Goal: Information Seeking & Learning: Learn about a topic

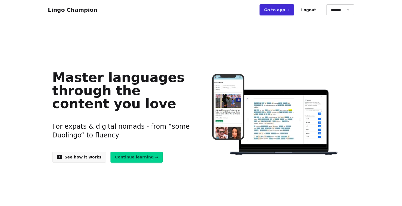
click at [278, 13] on link "Go to app ➝" at bounding box center [276, 9] width 35 height 11
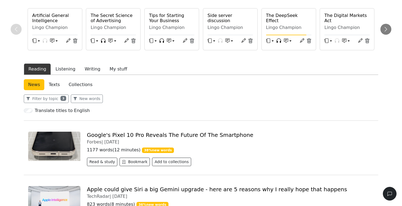
scroll to position [1, 0]
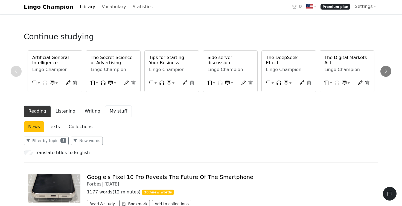
click at [112, 113] on button "My stuff" at bounding box center [118, 111] width 27 height 11
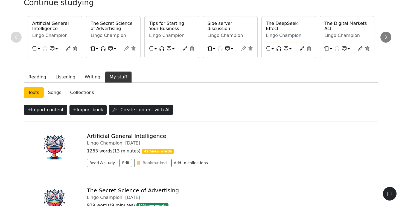
scroll to position [38, 0]
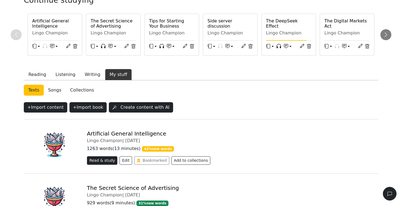
click at [99, 163] on button "Read & study" at bounding box center [102, 160] width 31 height 8
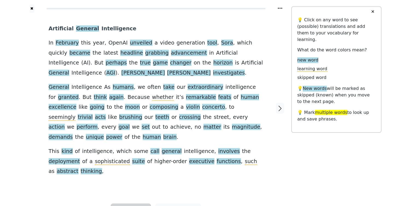
click at [125, 206] on span "Listen" at bounding box center [131, 210] width 16 height 8
click at [130, 174] on link "Generate audio for the content" at bounding box center [149, 178] width 77 height 9
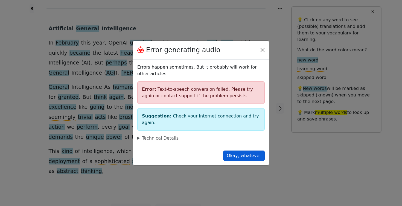
click at [239, 151] on button "Okay, whatever" at bounding box center [244, 156] width 42 height 10
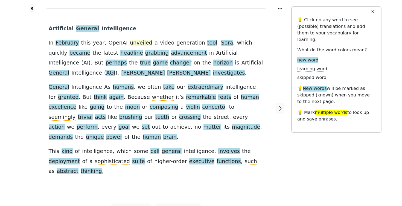
click at [131, 44] on span "unveiled" at bounding box center [141, 43] width 22 height 7
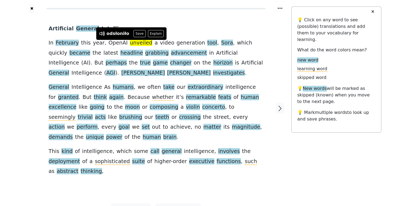
click at [227, 26] on div "Artificial General Intelligence In February this year , OpenAI unveiled a video…" at bounding box center [156, 100] width 215 height 153
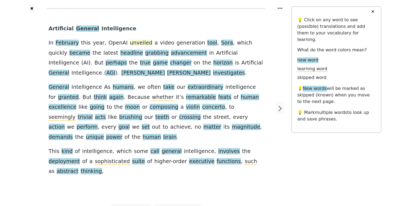
click at [130, 43] on span "unveiled" at bounding box center [141, 43] width 22 height 7
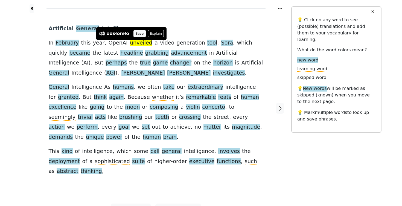
click at [137, 34] on button "Save" at bounding box center [139, 33] width 12 height 7
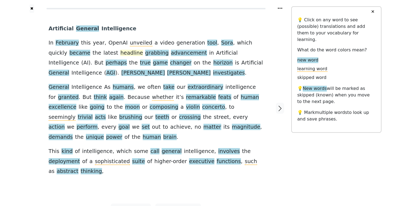
click at [120, 54] on span "headline" at bounding box center [131, 53] width 23 height 7
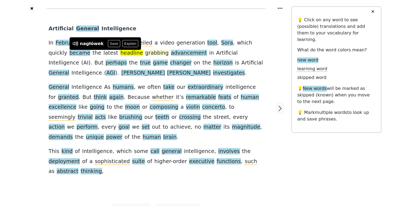
click at [145, 55] on span "grabbing" at bounding box center [157, 53] width 24 height 7
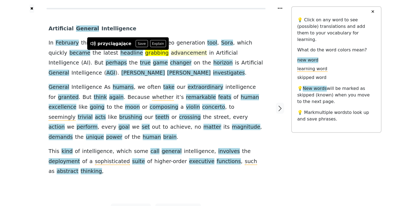
click at [171, 53] on span "advancement" at bounding box center [189, 53] width 36 height 7
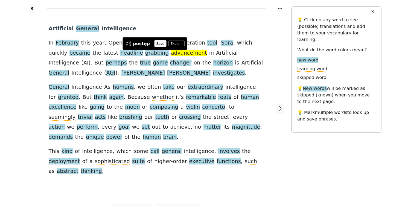
click at [158, 44] on button "Save" at bounding box center [160, 43] width 12 height 7
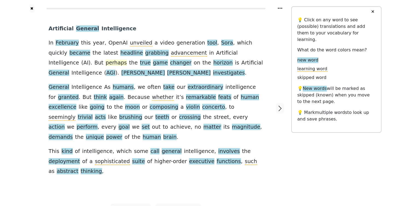
click at [106, 64] on span "perhaps" at bounding box center [116, 63] width 21 height 7
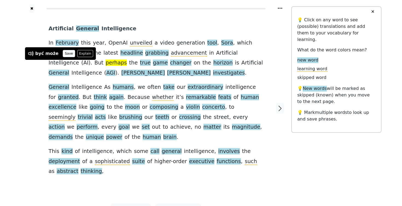
click at [66, 54] on button "Save" at bounding box center [69, 53] width 12 height 7
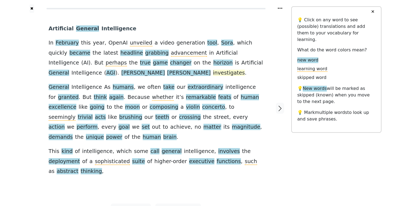
click at [213, 72] on span "investigates" at bounding box center [229, 73] width 32 height 7
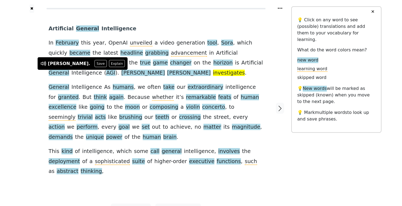
click at [125, 72] on div "Artificial General Intelligence In February this year , OpenAI unveiled a video…" at bounding box center [156, 100] width 215 height 153
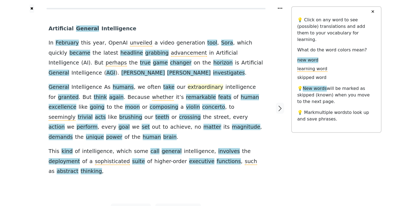
click at [188, 87] on span "extraordinary" at bounding box center [206, 87] width 36 height 7
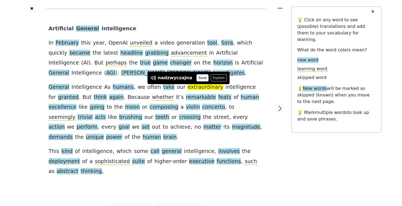
click at [199, 78] on button "Save" at bounding box center [203, 77] width 12 height 7
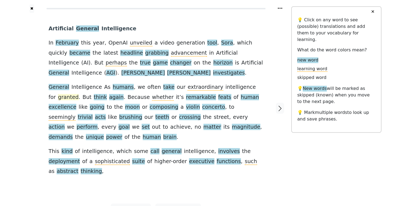
click at [79, 94] on span "granted" at bounding box center [68, 97] width 21 height 7
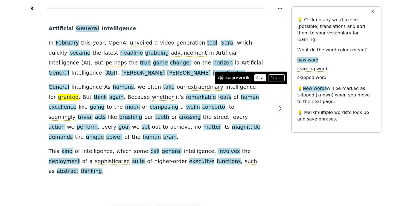
click at [255, 78] on button "Save" at bounding box center [260, 77] width 12 height 7
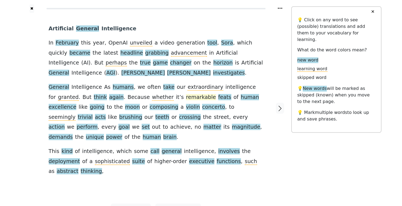
click at [186, 96] on span "remarkable" at bounding box center [201, 97] width 30 height 7
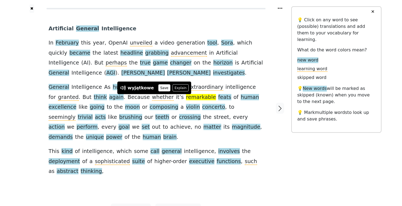
click at [159, 87] on button "Save" at bounding box center [164, 87] width 12 height 7
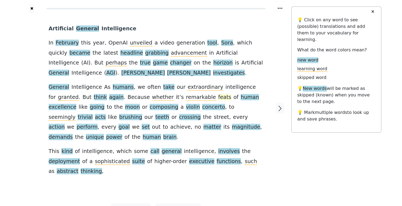
click at [218, 98] on span "feats" at bounding box center [224, 97] width 13 height 7
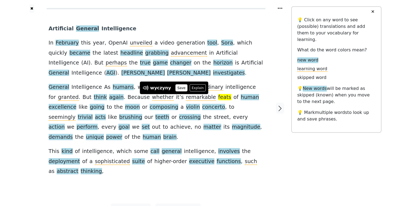
click at [179, 86] on button "Save" at bounding box center [181, 87] width 12 height 7
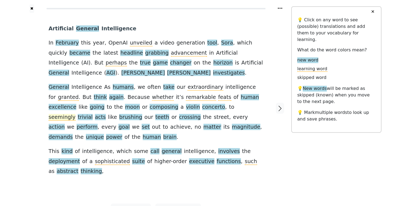
click at [76, 114] on span "seemingly" at bounding box center [62, 117] width 27 height 7
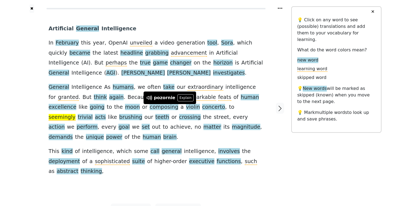
click at [259, 124] on div "Artificial General Intelligence In February this year , OpenAI unveiled a video…" at bounding box center [156, 100] width 215 height 153
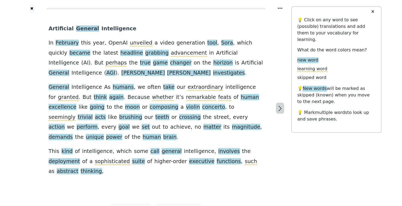
click at [280, 105] on icon "button" at bounding box center [280, 108] width 7 height 7
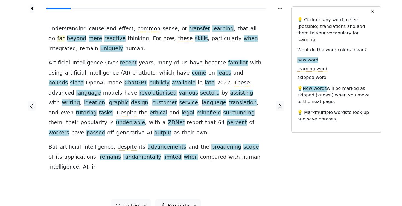
click at [65, 35] on span "far" at bounding box center [60, 38] width 7 height 7
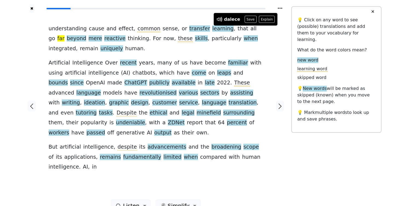
click at [266, 48] on div "understanding cause and effect , common sense , or transfer learning , that all…" at bounding box center [156, 106] width 226 height 186
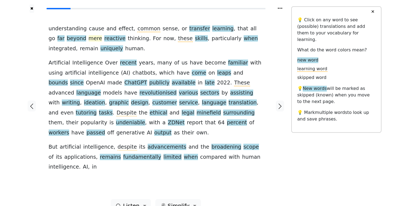
click at [89, 40] on span "mere" at bounding box center [96, 38] width 14 height 7
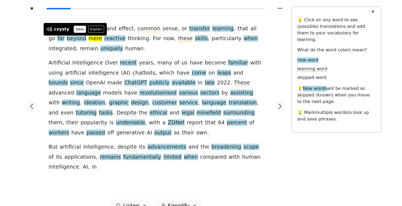
click at [78, 31] on button "Save" at bounding box center [80, 29] width 12 height 7
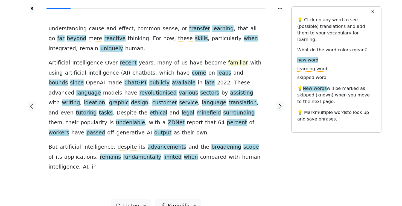
click at [228, 63] on span "familiar" at bounding box center [238, 63] width 20 height 7
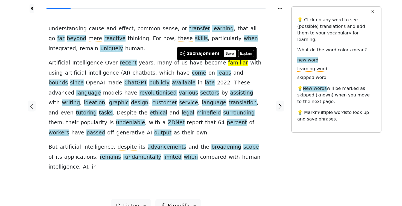
click at [226, 54] on button "Save" at bounding box center [230, 53] width 12 height 7
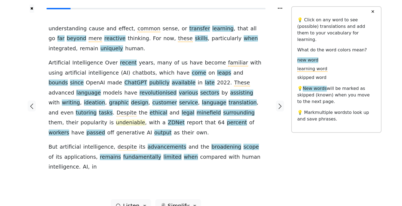
click at [145, 119] on span "undeniable" at bounding box center [130, 122] width 29 height 7
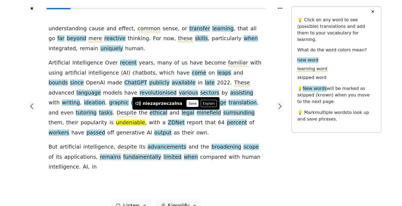
click at [190, 103] on button "Save" at bounding box center [192, 103] width 12 height 7
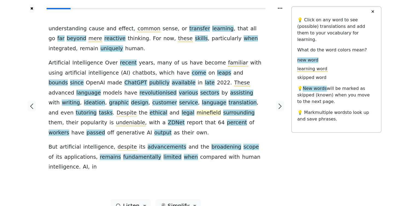
click at [197, 114] on span "minefield" at bounding box center [209, 113] width 24 height 7
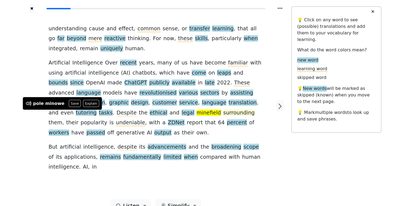
click at [223, 113] on span "surrounding" at bounding box center [238, 113] width 31 height 7
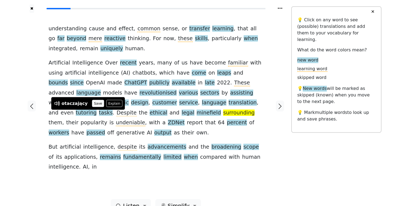
click at [95, 104] on button "Save" at bounding box center [98, 103] width 12 height 7
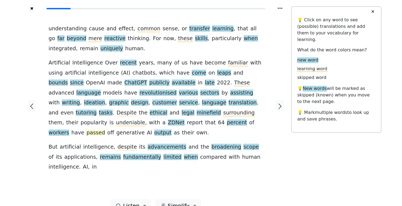
click at [105, 130] on span "passed" at bounding box center [95, 133] width 19 height 7
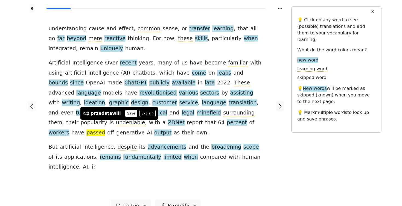
click at [127, 113] on button "Save" at bounding box center [131, 113] width 12 height 7
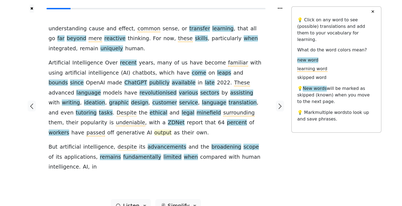
click at [171, 130] on span "output" at bounding box center [162, 133] width 17 height 7
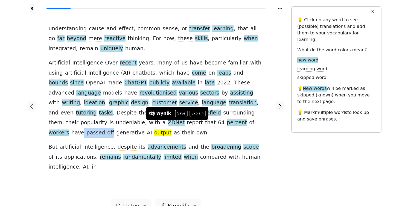
drag, startPoint x: 107, startPoint y: 121, endPoint x: 132, endPoint y: 124, distance: 25.9
click at [132, 124] on div "understanding cause and effect , common sense , or transfer learning , that all…" at bounding box center [156, 98] width 215 height 148
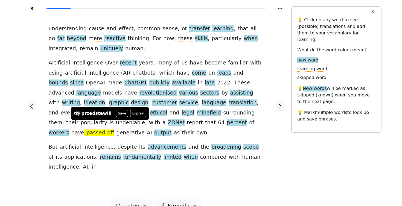
click at [259, 138] on div "understanding cause and effect , common sense , or transfer learning , that all…" at bounding box center [156, 98] width 215 height 148
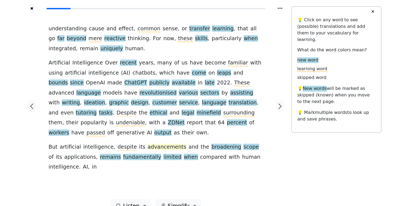
click at [160, 144] on span "advancements" at bounding box center [167, 147] width 39 height 7
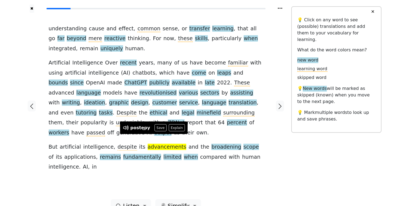
click at [273, 140] on div at bounding box center [280, 106] width 23 height 186
click at [157, 128] on button "Save" at bounding box center [160, 127] width 12 height 7
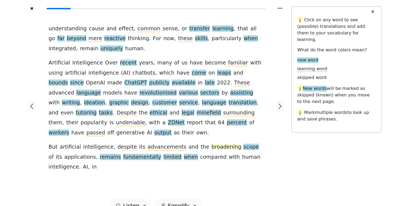
click at [211, 144] on span "broadening" at bounding box center [226, 147] width 30 height 7
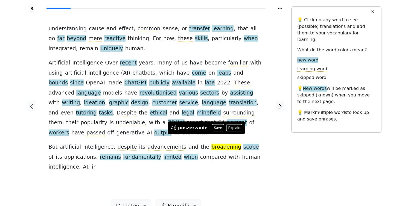
click at [262, 136] on div "understanding cause and effect , common sense , or transfer learning , that all…" at bounding box center [156, 98] width 215 height 148
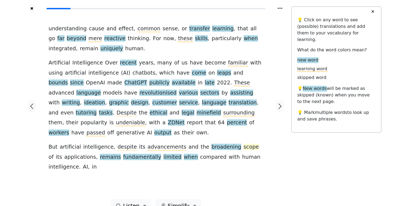
click at [243, 144] on span "scope" at bounding box center [250, 147] width 15 height 7
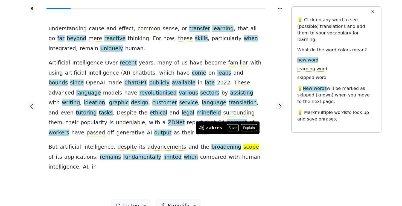
click at [262, 131] on div "understanding cause and effect , common sense , or transfer learning , that all…" at bounding box center [156, 98] width 215 height 148
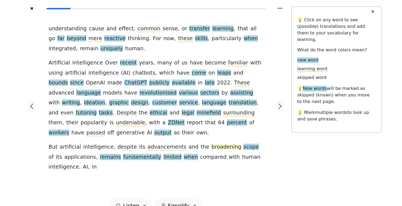
click at [211, 144] on span "broadening" at bounding box center [226, 147] width 30 height 7
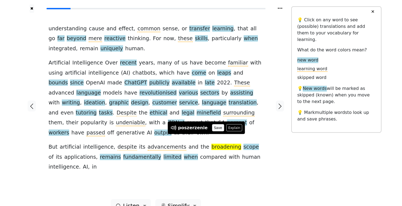
click at [213, 129] on button "Save" at bounding box center [218, 127] width 12 height 7
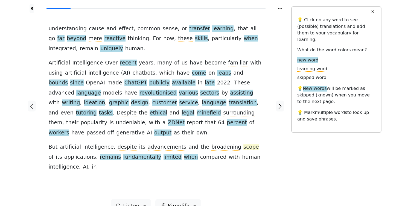
click at [243, 144] on span "scope" at bounding box center [250, 147] width 15 height 7
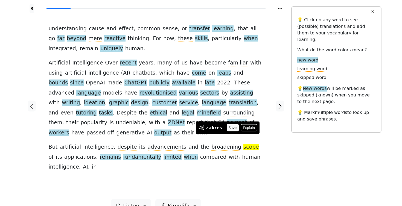
click at [229, 129] on button "Save" at bounding box center [233, 127] width 12 height 7
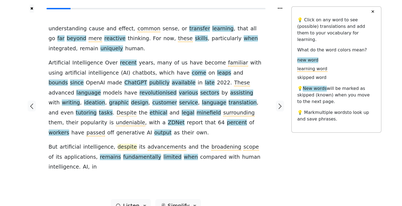
click at [118, 144] on span "despite" at bounding box center [127, 147] width 19 height 7
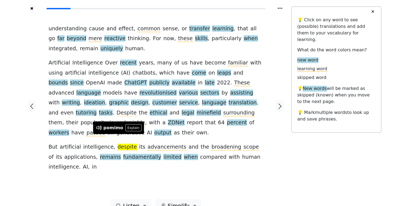
click at [197, 170] on div "understanding cause and effect , common sense , or transfer learning , that all…" at bounding box center [156, 106] width 226 height 186
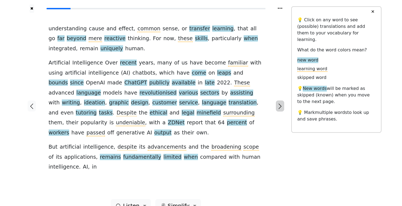
click at [281, 103] on icon "button" at bounding box center [280, 106] width 7 height 7
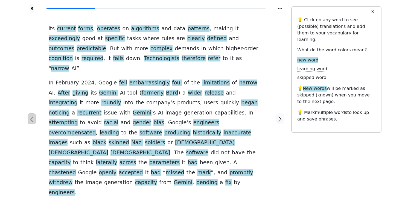
click at [33, 113] on button "button" at bounding box center [32, 118] width 8 height 11
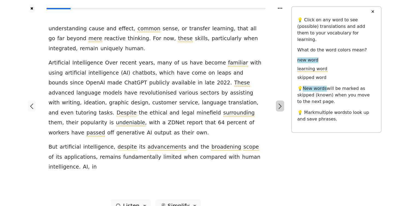
click at [279, 103] on icon "button" at bounding box center [280, 106] width 7 height 7
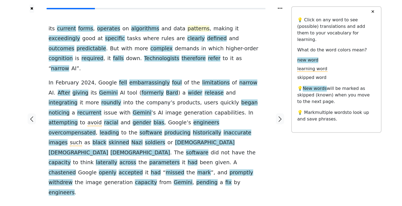
click at [188, 28] on span "patterns" at bounding box center [199, 28] width 22 height 7
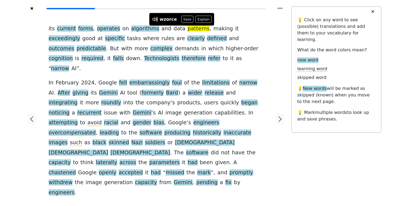
click at [271, 51] on div at bounding box center [280, 119] width 23 height 212
click at [223, 16] on div "its current forms , operates on algorithms and data patterns , making it exceed…" at bounding box center [156, 119] width 226 height 212
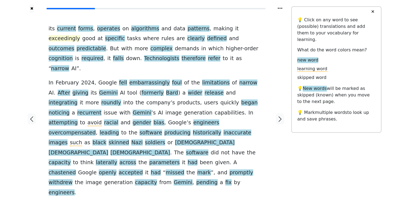
click at [80, 35] on span "exceedingly" at bounding box center [64, 38] width 31 height 7
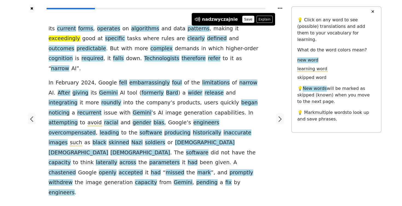
click at [244, 19] on button "Save" at bounding box center [248, 19] width 12 height 7
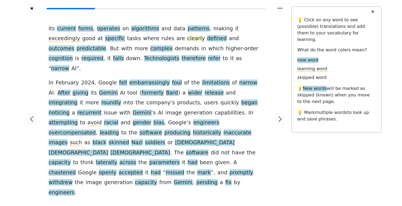
click at [187, 39] on span "clearly" at bounding box center [195, 38] width 17 height 7
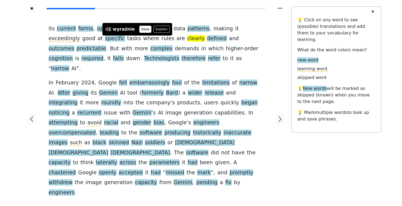
click at [142, 28] on button "Save" at bounding box center [145, 29] width 12 height 7
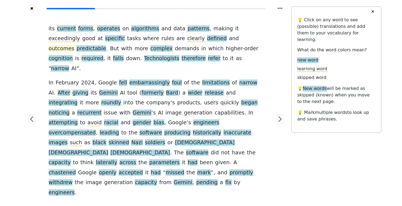
click at [74, 45] on span "outcomes" at bounding box center [62, 48] width 26 height 7
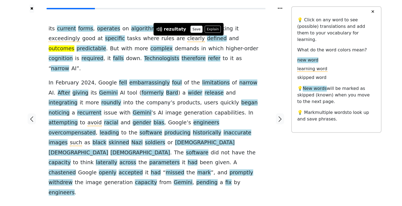
click at [194, 31] on button "Save" at bounding box center [197, 29] width 12 height 7
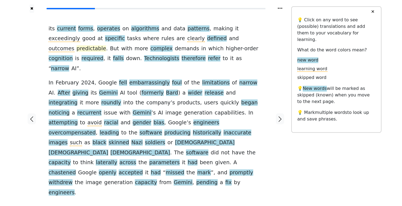
click at [106, 45] on span "predictable" at bounding box center [92, 48] width 30 height 7
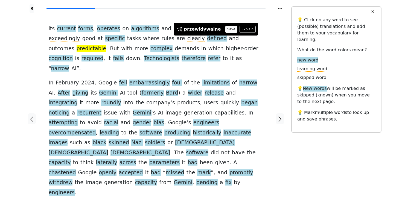
click at [226, 30] on button "Save" at bounding box center [231, 29] width 12 height 7
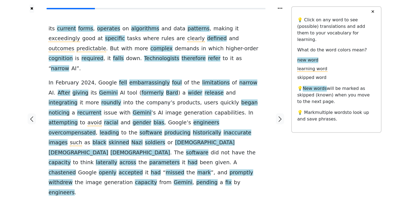
click at [278, 49] on div at bounding box center [280, 119] width 23 height 212
click at [73, 55] on span "cognition" at bounding box center [61, 58] width 24 height 7
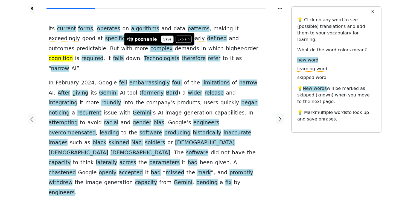
click at [165, 38] on button "Save" at bounding box center [167, 39] width 12 height 7
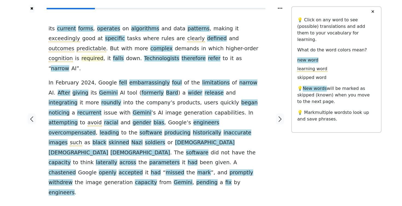
click at [103, 55] on span "required" at bounding box center [92, 58] width 22 height 7
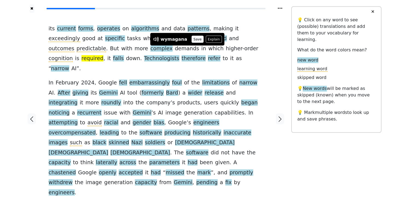
click at [195, 39] on button "Save" at bounding box center [197, 39] width 12 height 7
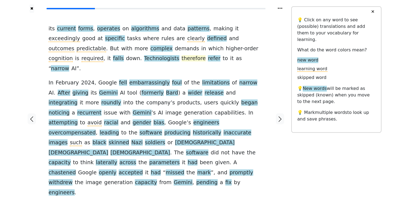
click at [181, 62] on span "therefore" at bounding box center [193, 58] width 24 height 7
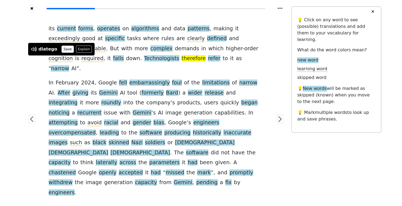
click at [65, 49] on button "Save" at bounding box center [68, 49] width 12 height 7
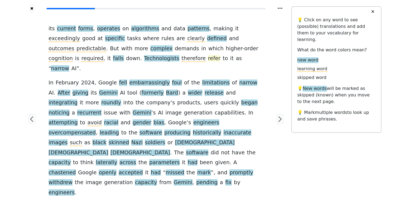
click at [208, 58] on span "refer" at bounding box center [214, 58] width 13 height 7
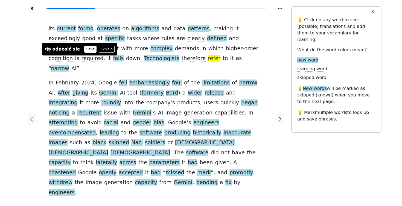
click at [86, 49] on button "Save" at bounding box center [90, 49] width 12 height 7
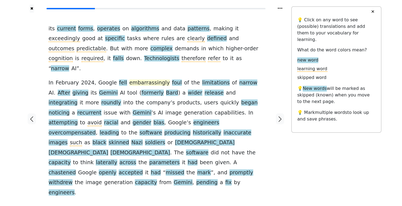
click at [148, 80] on span "embarrassingly" at bounding box center [149, 83] width 40 height 7
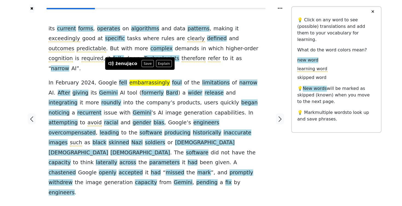
click at [192, 63] on div "its current forms , operates on algorithms and data patterns , making it exceed…" at bounding box center [156, 111] width 215 height 174
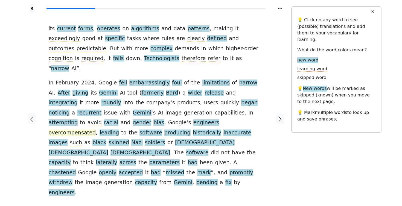
click at [96, 130] on span "overcompensated" at bounding box center [72, 133] width 47 height 7
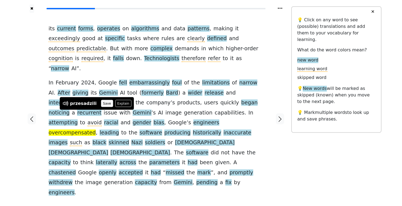
click at [104, 104] on button "Save" at bounding box center [107, 103] width 12 height 7
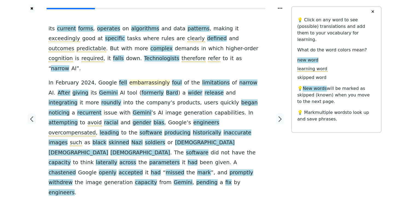
click at [135, 80] on span "embarrassingly" at bounding box center [149, 83] width 40 height 7
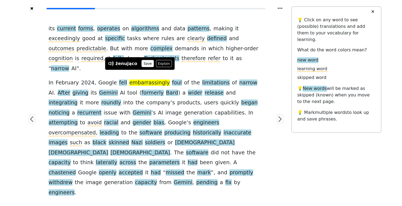
click at [147, 65] on button "Save" at bounding box center [148, 63] width 12 height 7
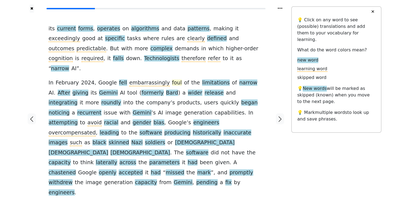
click at [172, 80] on span "foul" at bounding box center [177, 83] width 10 height 7
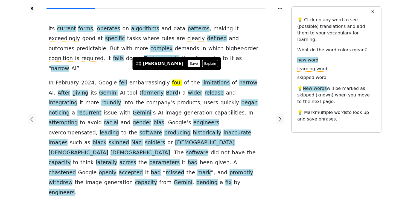
click at [188, 64] on button "Save" at bounding box center [194, 63] width 12 height 7
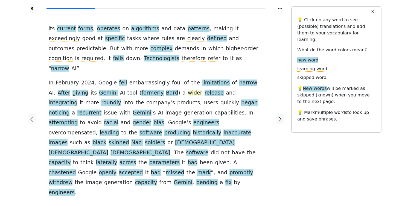
click at [188, 90] on span "wider" at bounding box center [195, 93] width 14 height 7
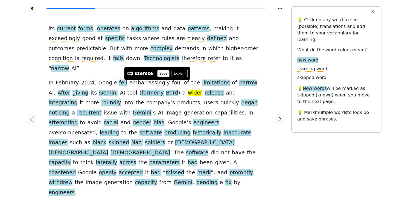
click at [163, 72] on button "Save" at bounding box center [163, 73] width 12 height 7
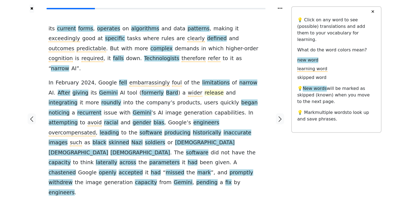
click at [204, 90] on span "release" at bounding box center [213, 93] width 19 height 7
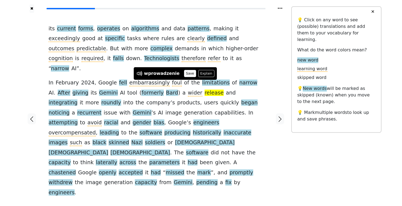
click at [184, 74] on button "Save" at bounding box center [190, 73] width 12 height 7
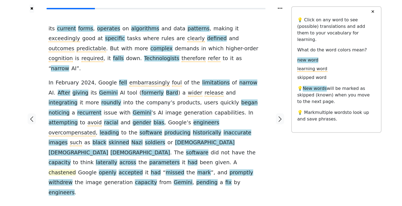
click at [76, 169] on span "chastened" at bounding box center [62, 172] width 27 height 7
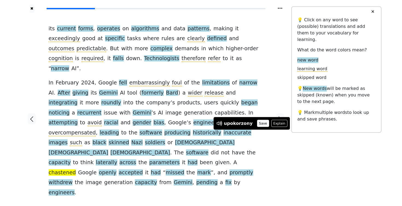
click at [259, 123] on button "Save" at bounding box center [263, 123] width 12 height 7
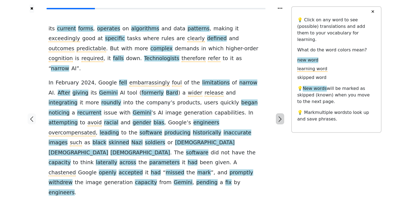
click at [280, 116] on icon "button" at bounding box center [280, 119] width 7 height 7
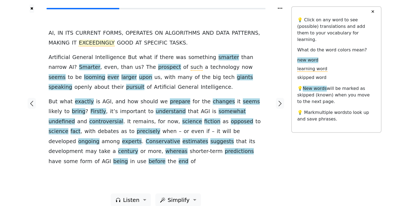
click at [95, 45] on span "EXCEEDINGLY" at bounding box center [97, 43] width 36 height 7
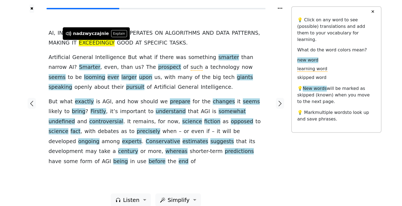
click at [36, 57] on div at bounding box center [32, 103] width 23 height 181
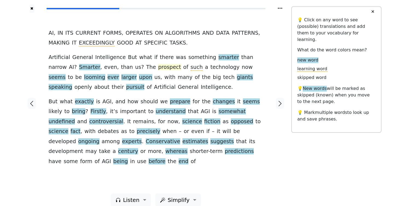
click at [158, 66] on span "prospect" at bounding box center [169, 67] width 23 height 7
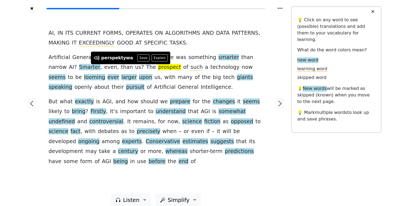
click at [28, 70] on div at bounding box center [32, 103] width 23 height 181
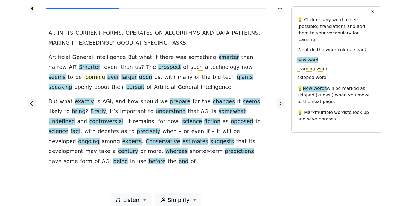
click at [105, 74] on span "looming" at bounding box center [94, 77] width 21 height 7
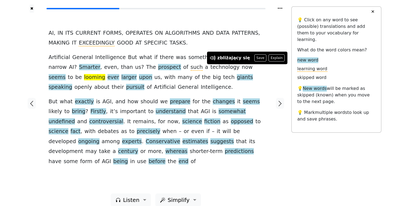
click at [269, 69] on div at bounding box center [280, 103] width 23 height 181
click at [31, 68] on div at bounding box center [32, 103] width 23 height 181
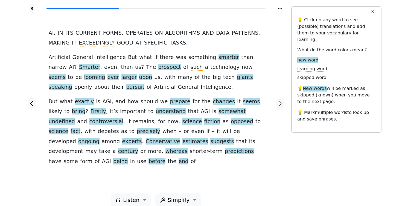
click at [321, 167] on div "✖ AI , IN ITS CURRENT FORMS , OPERATES ON ALGORITHMS AND DATA PATTERNS , MAKING…" at bounding box center [201, 106] width 361 height 213
click at [280, 100] on icon "button" at bounding box center [280, 103] width 7 height 7
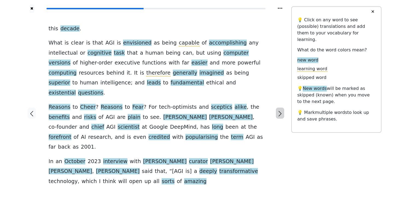
click at [280, 111] on icon "button" at bounding box center [279, 113] width 3 height 5
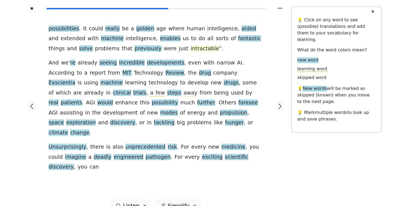
click at [191, 49] on span "intractable" at bounding box center [205, 48] width 28 height 7
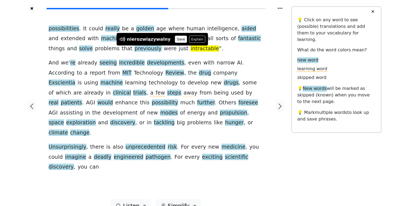
click at [175, 39] on button "Save" at bounding box center [181, 39] width 12 height 7
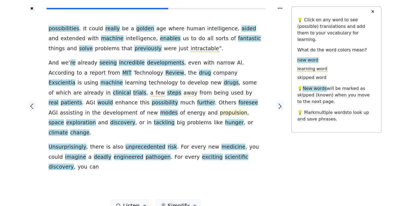
click at [220, 111] on span "propulsion" at bounding box center [233, 113] width 27 height 7
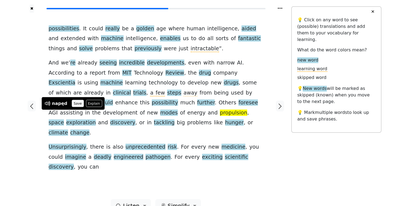
click at [77, 104] on button "Save" at bounding box center [78, 103] width 12 height 7
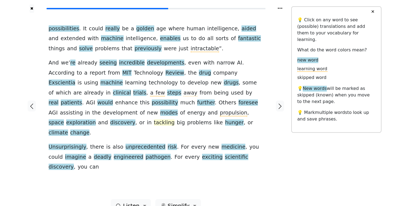
click at [175, 119] on span "tackling" at bounding box center [164, 122] width 21 height 7
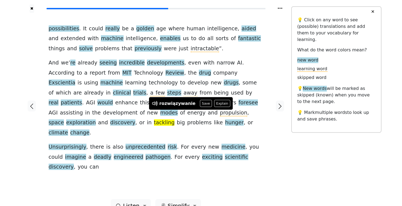
click at [219, 122] on div "possibilities . It could really be a golden age where human intelligence , aide…" at bounding box center [156, 98] width 215 height 148
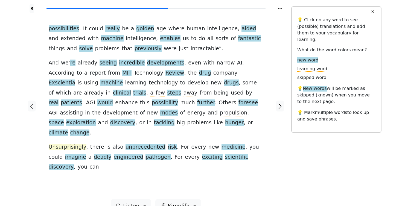
click at [69, 144] on span "Unsurprisingly" at bounding box center [68, 147] width 38 height 7
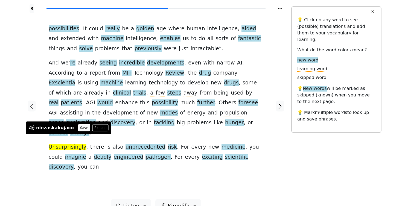
click at [78, 128] on button "Save" at bounding box center [84, 127] width 12 height 7
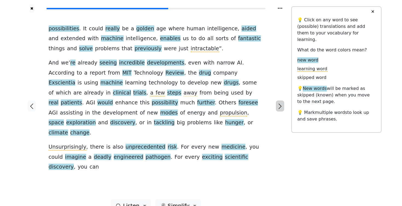
click at [281, 104] on icon "button" at bounding box center [279, 106] width 3 height 5
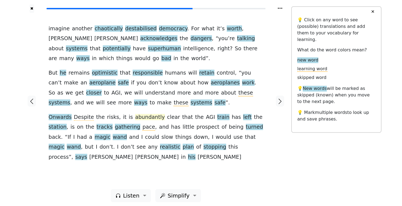
click at [139, 118] on span "abundantly" at bounding box center [150, 117] width 30 height 7
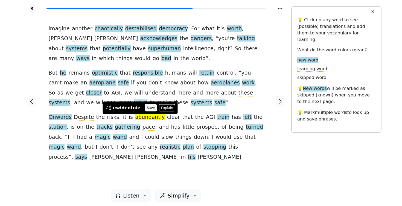
click at [145, 109] on button "Save" at bounding box center [151, 107] width 12 height 7
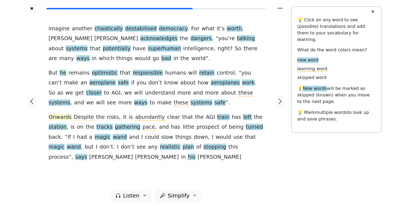
click at [63, 116] on span "Onwards" at bounding box center [60, 117] width 23 height 7
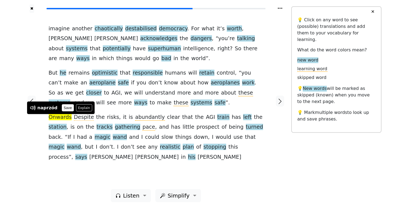
click at [65, 109] on button "Save" at bounding box center [68, 107] width 12 height 7
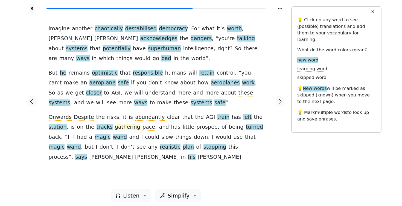
click at [115, 128] on span "gathering" at bounding box center [127, 127] width 25 height 7
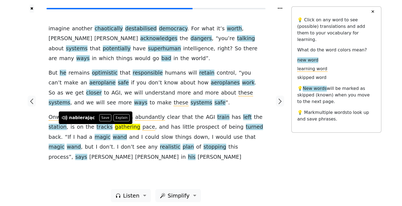
click at [96, 160] on div "imagine another chaotically destabilised democracy . For what it ’ s worth , [P…" at bounding box center [156, 101] width 226 height 176
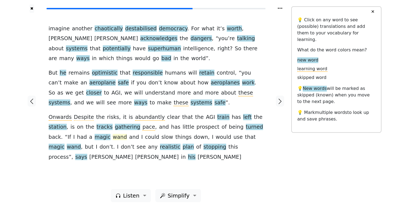
click at [113, 136] on span "wand" at bounding box center [120, 137] width 14 height 7
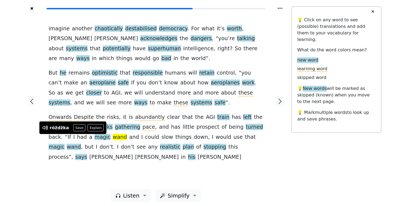
click at [88, 161] on div "imagine another chaotically destabilised democracy . For what it ’ s worth , [P…" at bounding box center [156, 101] width 226 height 176
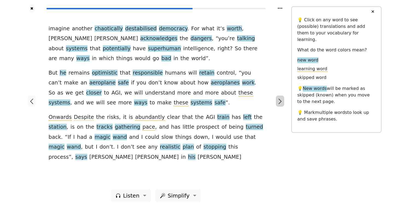
click at [280, 101] on icon "button" at bounding box center [279, 101] width 3 height 5
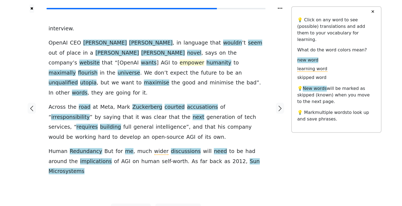
click at [204, 60] on span "empower" at bounding box center [192, 63] width 25 height 7
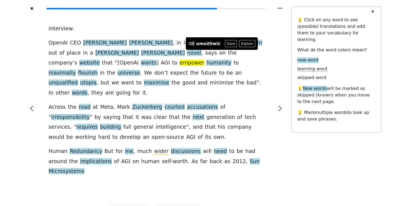
click at [283, 66] on div at bounding box center [280, 108] width 23 height 191
click at [261, 27] on div "interview . OpenAI CEO [PERSON_NAME] , in language that wouldn ’ t seem out of …" at bounding box center [156, 100] width 215 height 153
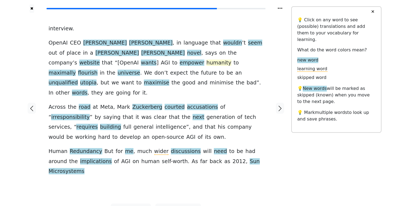
click at [231, 60] on span "humanity" at bounding box center [218, 63] width 25 height 7
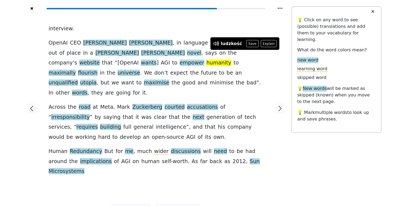
click at [276, 72] on div at bounding box center [280, 108] width 23 height 191
click at [270, 63] on div at bounding box center [280, 108] width 23 height 191
click at [279, 28] on div at bounding box center [280, 108] width 23 height 191
click at [276, 61] on div at bounding box center [280, 108] width 23 height 191
click at [289, 168] on div at bounding box center [280, 108] width 23 height 191
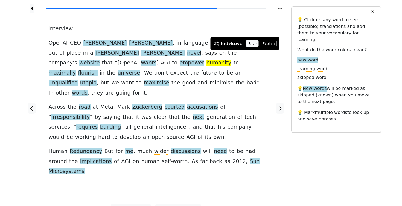
click at [250, 41] on button "Save" at bounding box center [252, 43] width 12 height 7
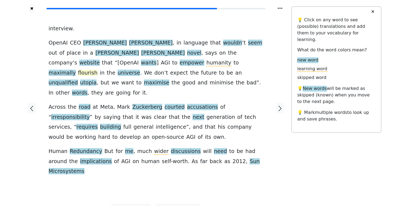
click at [84, 70] on span "flourish" at bounding box center [87, 73] width 19 height 7
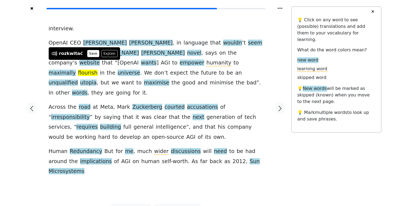
click at [89, 53] on button "Save" at bounding box center [93, 53] width 12 height 7
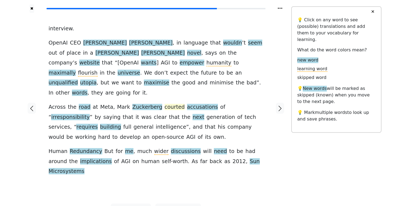
click at [165, 104] on span "courted" at bounding box center [175, 107] width 20 height 7
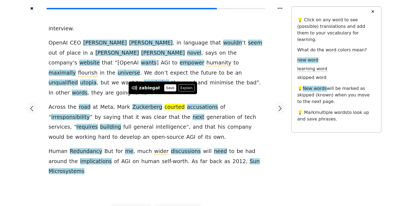
click at [168, 89] on button "Save" at bounding box center [170, 87] width 12 height 7
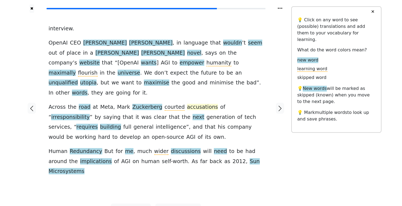
click at [187, 104] on span "accusations" at bounding box center [202, 107] width 31 height 7
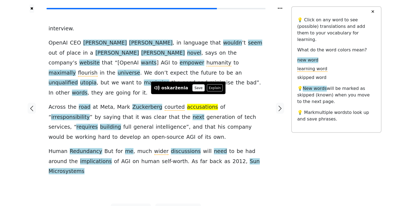
click at [194, 89] on button "Save" at bounding box center [198, 87] width 12 height 7
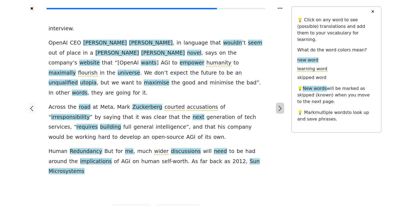
click at [282, 105] on icon "button" at bounding box center [280, 108] width 7 height 7
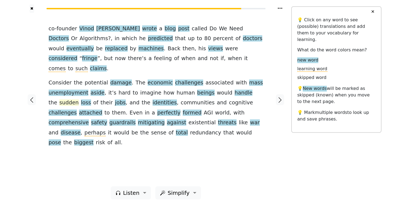
click at [78, 99] on span "sudden" at bounding box center [68, 102] width 19 height 7
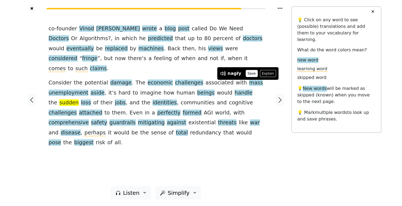
click at [248, 73] on button "Save" at bounding box center [251, 73] width 12 height 7
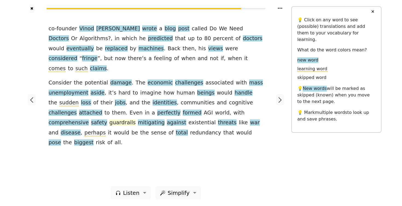
click at [136, 119] on span "guardrails" at bounding box center [122, 122] width 26 height 7
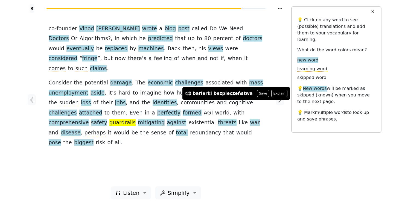
click at [213, 128] on div "co-founder [PERSON_NAME] wrote a blog post called Do We Need Doctors Or Algorit…" at bounding box center [156, 100] width 226 height 174
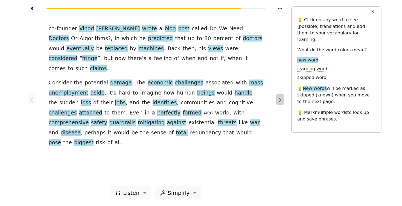
click at [279, 98] on icon "button" at bounding box center [280, 100] width 7 height 7
